Goal: Task Accomplishment & Management: Manage account settings

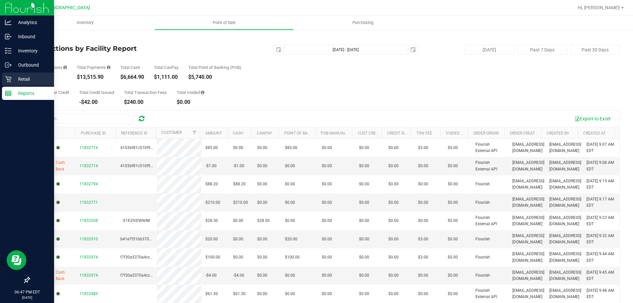
click at [13, 77] on p "Retail" at bounding box center [32, 79] width 40 height 8
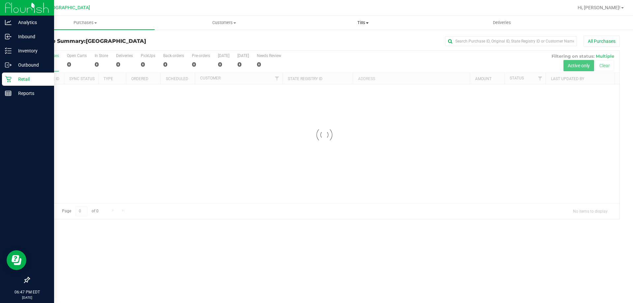
click at [362, 21] on span "Tills" at bounding box center [363, 23] width 138 height 6
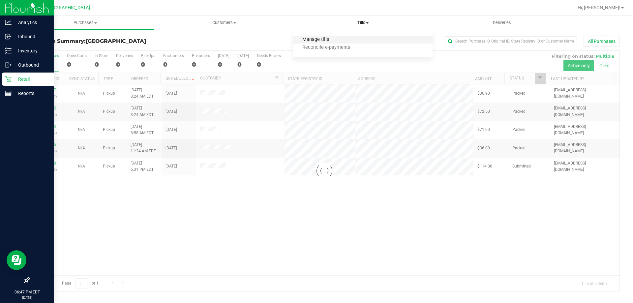
click at [323, 38] on span "Manage tills" at bounding box center [315, 40] width 45 height 6
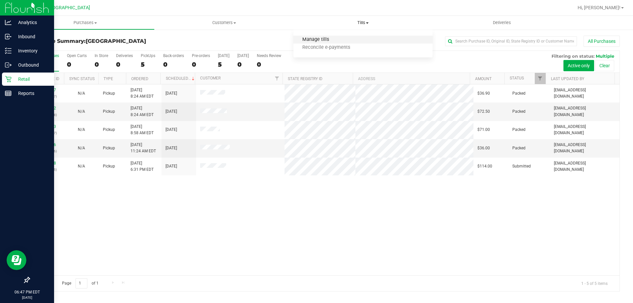
click at [323, 38] on span "Manage tills" at bounding box center [315, 40] width 45 height 6
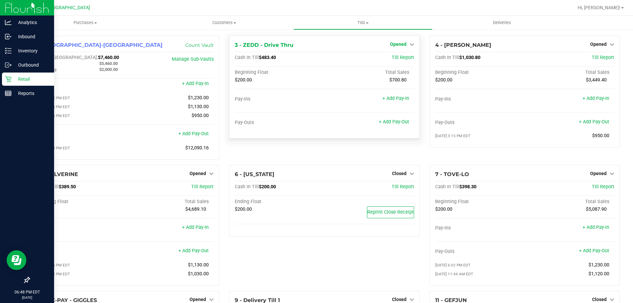
click at [410, 46] on icon at bounding box center [412, 44] width 5 height 5
click at [397, 59] on link "Close Till" at bounding box center [399, 57] width 18 height 5
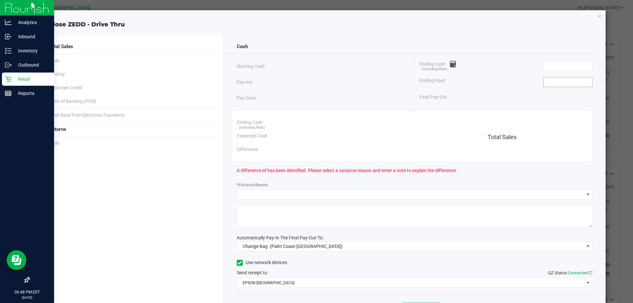
click at [554, 80] on input at bounding box center [568, 81] width 48 height 9
type input "$200.00"
click at [505, 68] on div "Ending Cash (including float)" at bounding box center [505, 65] width 173 height 16
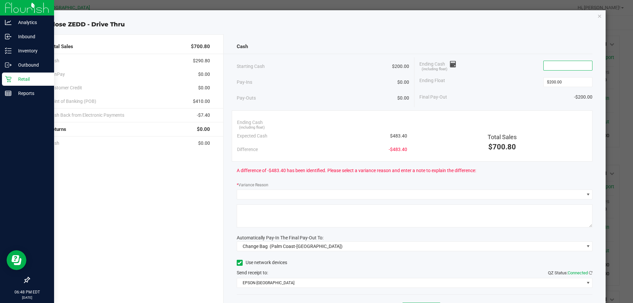
click at [554, 64] on input at bounding box center [568, 65] width 48 height 9
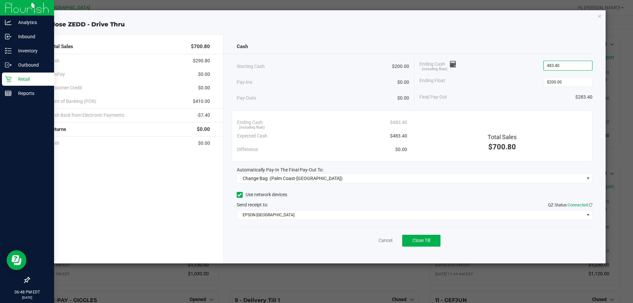
type input "$483.40"
click at [526, 85] on div "Ending Float $200.00" at bounding box center [505, 82] width 173 height 16
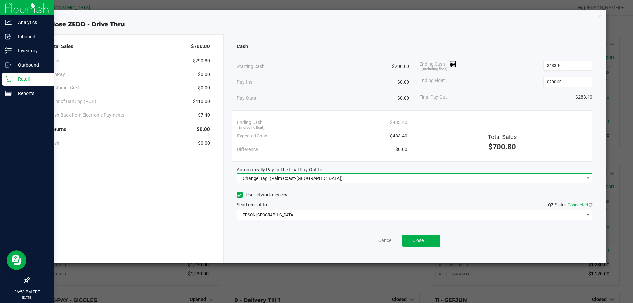
click at [251, 177] on span "Change Bag" at bounding box center [255, 178] width 25 height 5
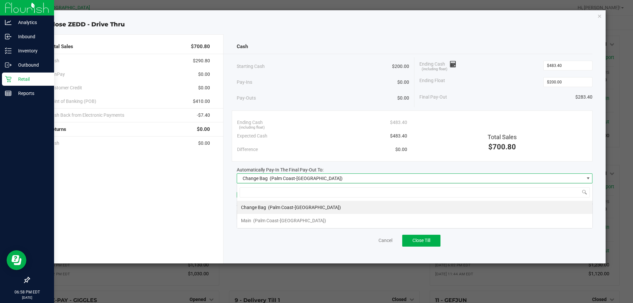
scroll to position [10, 356]
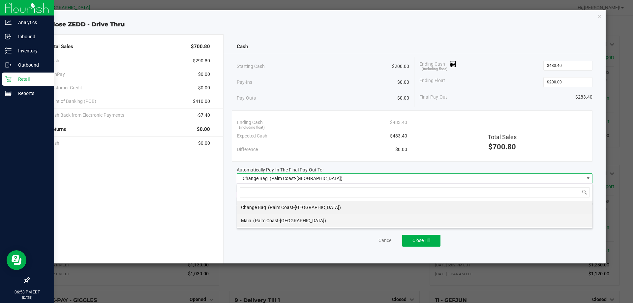
click at [264, 221] on span "(Palm Coast-Vault)" at bounding box center [289, 220] width 73 height 5
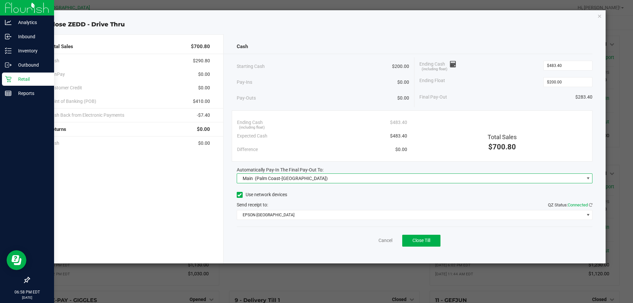
click at [361, 195] on div "Use network devices" at bounding box center [415, 195] width 356 height 10
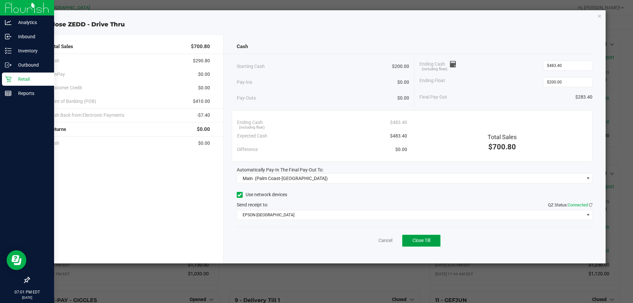
click at [415, 244] on button "Close Till" at bounding box center [421, 241] width 38 height 12
click at [365, 243] on link "Dismiss" at bounding box center [371, 240] width 16 height 7
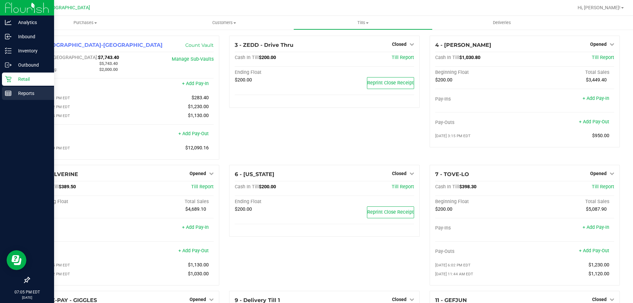
click at [2, 96] on link "Reports" at bounding box center [27, 94] width 54 height 14
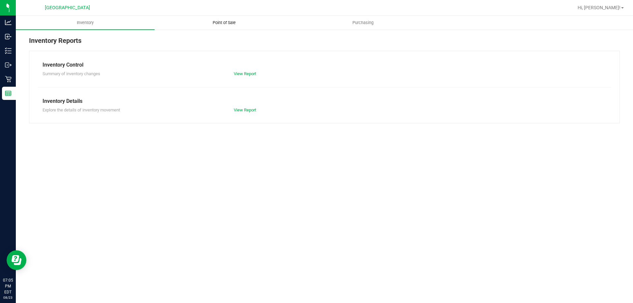
click at [227, 23] on span "Point of Sale" at bounding box center [224, 23] width 41 height 6
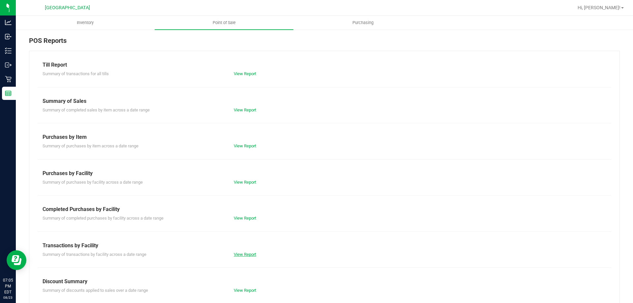
click at [234, 254] on link "View Report" at bounding box center [245, 254] width 22 height 5
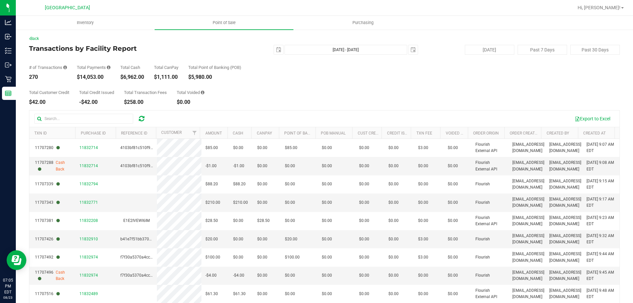
drag, startPoint x: 80, startPoint y: 76, endPoint x: 106, endPoint y: 78, distance: 26.5
click at [106, 78] on div "$14,053.00" at bounding box center [94, 77] width 34 height 5
copy div "14,053.00"
click at [287, 83] on div "Total Customer Credit $42.00 Total Credit Issued -$42.00 Total Transaction Fees…" at bounding box center [324, 92] width 591 height 25
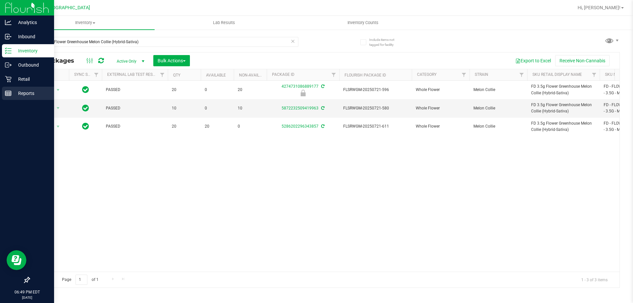
click at [1, 93] on link "Reports" at bounding box center [27, 94] width 54 height 14
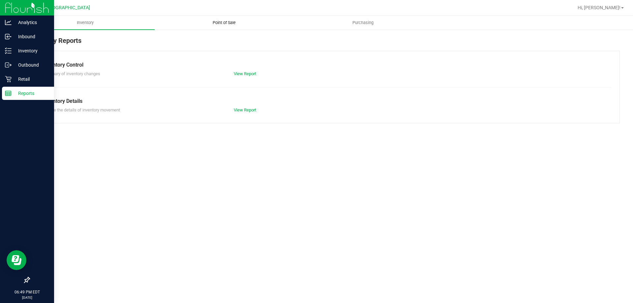
click at [233, 20] on span "Point of Sale" at bounding box center [224, 23] width 41 height 6
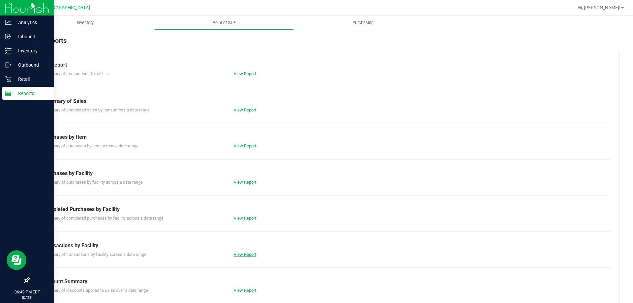
click at [241, 256] on link "View Report" at bounding box center [245, 254] width 22 height 5
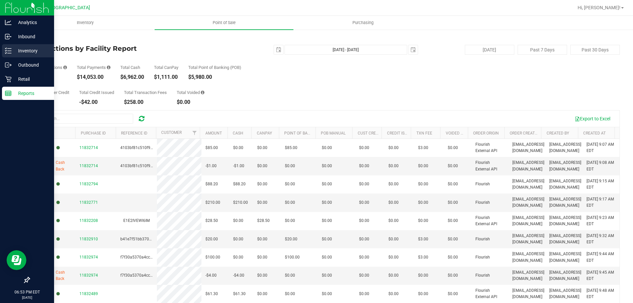
click at [5, 53] on div "Inventory" at bounding box center [28, 50] width 52 height 13
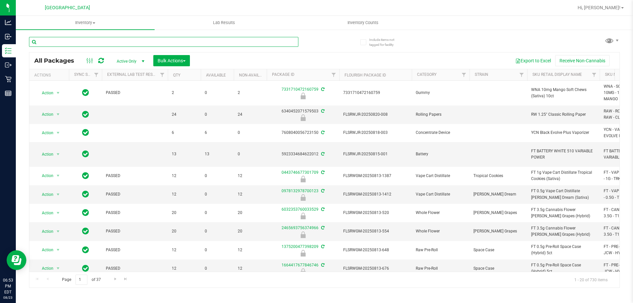
click at [123, 40] on input "text" at bounding box center [163, 42] width 269 height 10
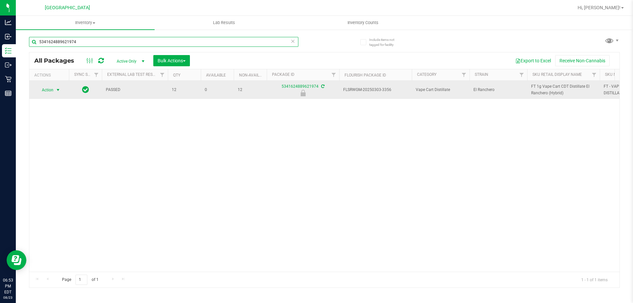
type input "5341624889621974"
click at [58, 90] on span "select" at bounding box center [57, 89] width 5 height 5
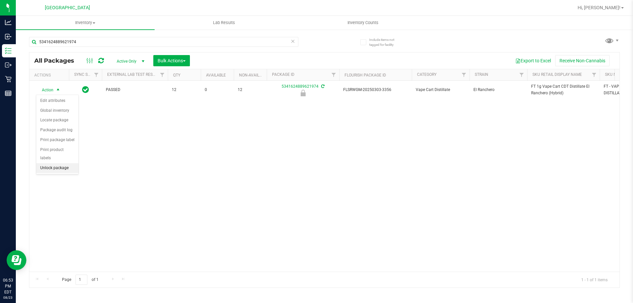
click at [57, 163] on li "Unlock package" at bounding box center [57, 168] width 42 height 10
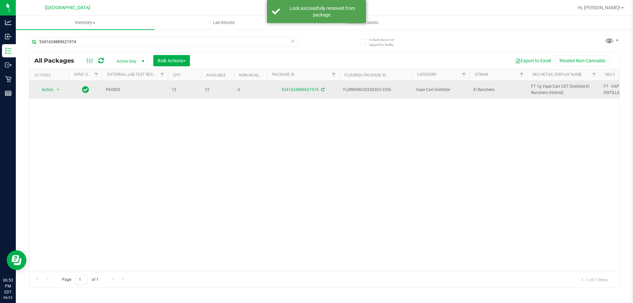
click at [544, 95] on span "FT 1g Vape Cart CDT Distillate El Ranchero (Hybrid)" at bounding box center [563, 89] width 65 height 13
drag, startPoint x: 544, startPoint y: 95, endPoint x: 536, endPoint y: 95, distance: 7.9
click at [544, 94] on span "FT 1g Vape Cart CDT Distillate El Ranchero (Hybrid)" at bounding box center [563, 89] width 65 height 13
copy tr "FT 1g Vape Cart CDT Distillate El Ranchero (Hybrid)"
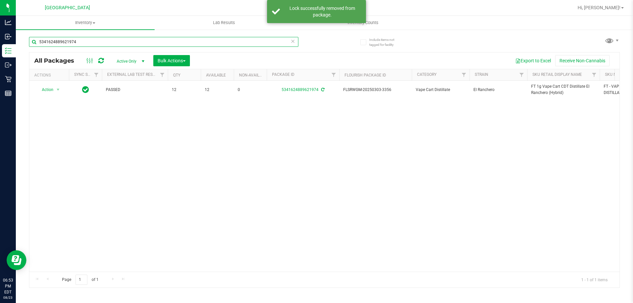
click at [242, 41] on input "5341624889621974" at bounding box center [163, 42] width 269 height 10
paste input "FT 1g Vape Cart CDT Distillate El Ranchero (Hybrid)"
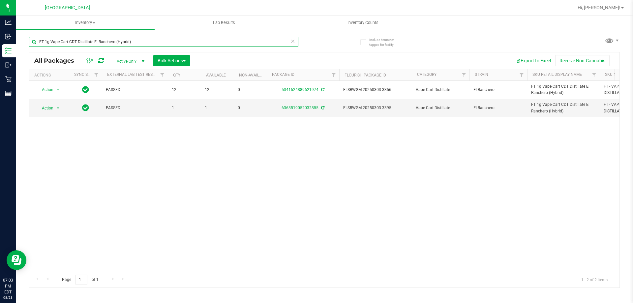
click at [97, 37] on input "FT 1g Vape Cart CDT Distillate El Ranchero (Hybrid)" at bounding box center [163, 42] width 269 height 10
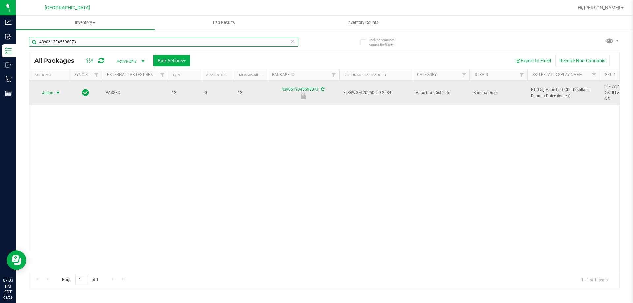
type input "4390612345598073"
click at [55, 92] on span "select" at bounding box center [57, 92] width 5 height 5
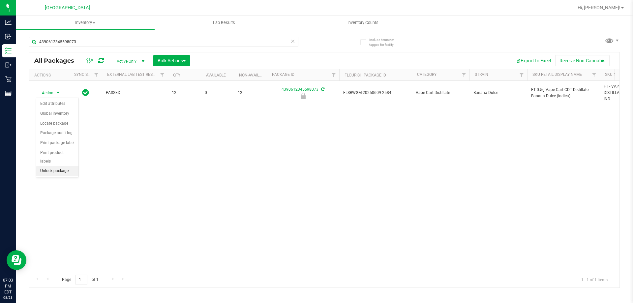
click at [57, 166] on li "Unlock package" at bounding box center [57, 171] width 42 height 10
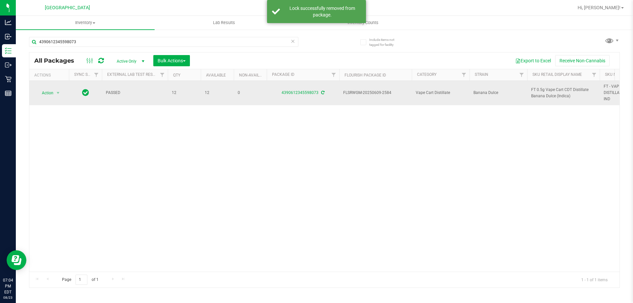
click at [542, 95] on span "FT 0.5g Vape Cart CDT Distillate Banana Dulce (Indica)" at bounding box center [563, 93] width 65 height 13
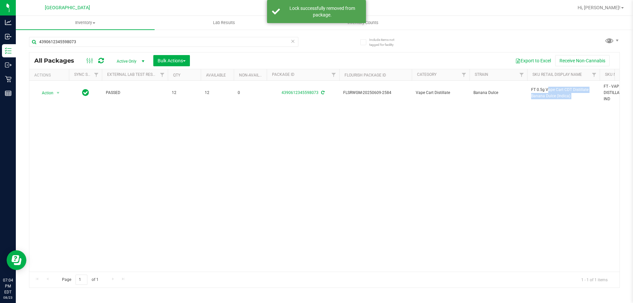
copy tr "FT 0.5g Vape Cart CDT Distillate Banana Dulce (Indica)"
click at [257, 43] on input "4390612345598073" at bounding box center [163, 42] width 269 height 10
paste input "FT 0.5g Vape Cart CDT Distillate Banana Dulce (Indica)"
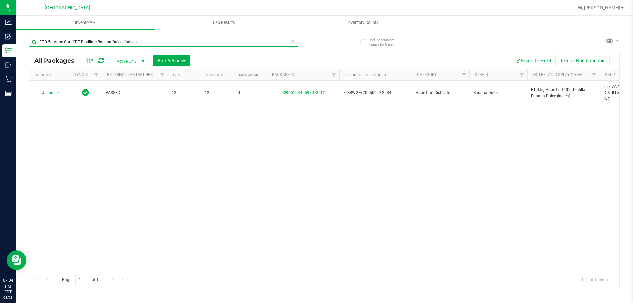
type input "FT 0.5g Vape Cart CDT Distillate Banana Dulce (Indica)"
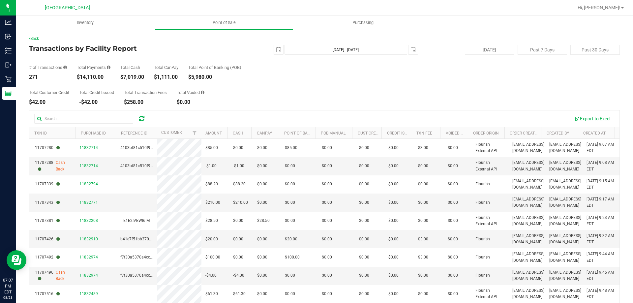
drag, startPoint x: 81, startPoint y: 79, endPoint x: 103, endPoint y: 75, distance: 22.4
click at [103, 75] on div "$14,110.00" at bounding box center [94, 77] width 34 height 5
copy div "14,110.00"
click at [285, 93] on div "Total Customer Credit $42.00 Total Credit Issued -$42.00 Total Transaction Fees…" at bounding box center [324, 92] width 591 height 25
click at [435, 97] on div "Total Customer Credit $42.00 Total Credit Issued -$42.00 Total Transaction Fees…" at bounding box center [324, 92] width 591 height 25
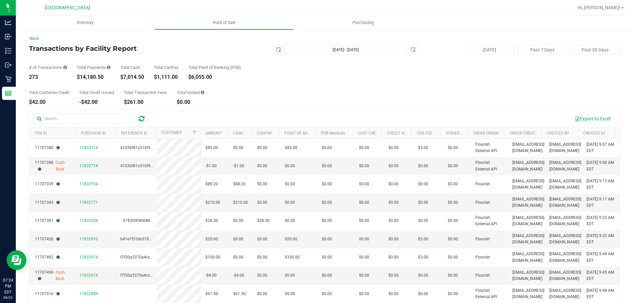
click at [297, 96] on div "Total Customer Credit $42.00 Total Credit Issued -$42.00 Total Transaction Fees…" at bounding box center [324, 92] width 591 height 25
